Goal: Task Accomplishment & Management: Manage account settings

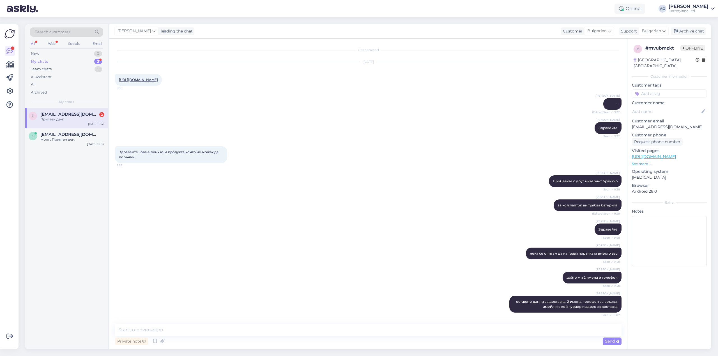
scroll to position [267, 0]
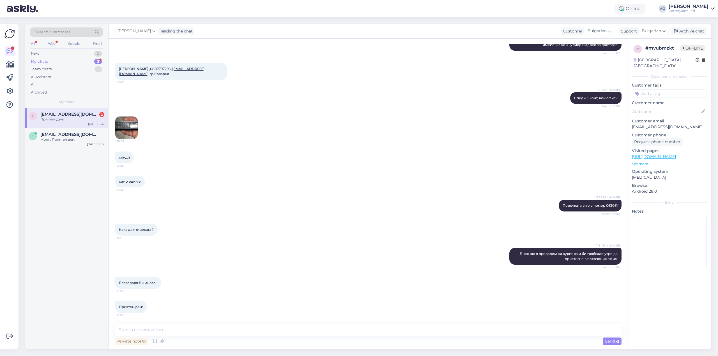
click at [185, 328] on textarea at bounding box center [368, 331] width 507 height 12
click at [89, 115] on div "[EMAIL_ADDRESS][DOMAIN_NAME] 2" at bounding box center [72, 114] width 64 height 5
click at [690, 30] on div "Archive chat" at bounding box center [688, 31] width 35 height 8
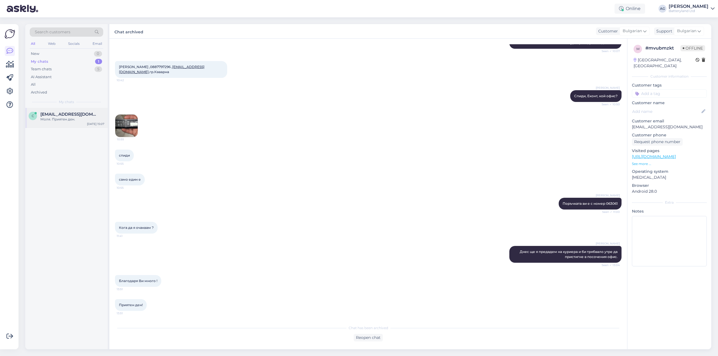
click at [61, 112] on span "[EMAIL_ADDRESS][DOMAIN_NAME]" at bounding box center [69, 114] width 58 height 5
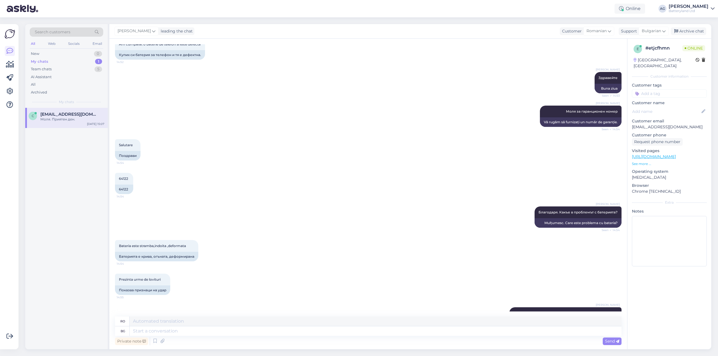
scroll to position [8, 0]
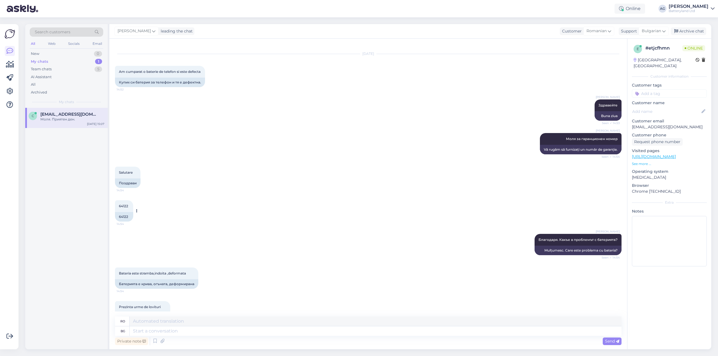
click at [123, 204] on span "64122" at bounding box center [123, 206] width 9 height 4
copy div "64122 14:54"
click at [697, 32] on div "Archive chat" at bounding box center [688, 31] width 35 height 8
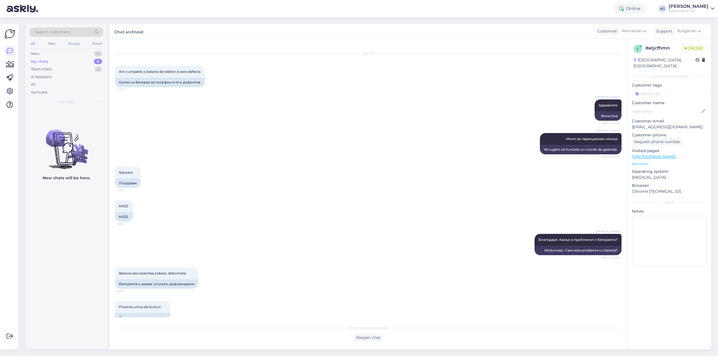
click at [294, 118] on div "[PERSON_NAME] Здравейте Seen ✓ 14:53 Buna ziua" at bounding box center [368, 110] width 507 height 34
